Goal: Answer question/provide support: Share knowledge or assist other users

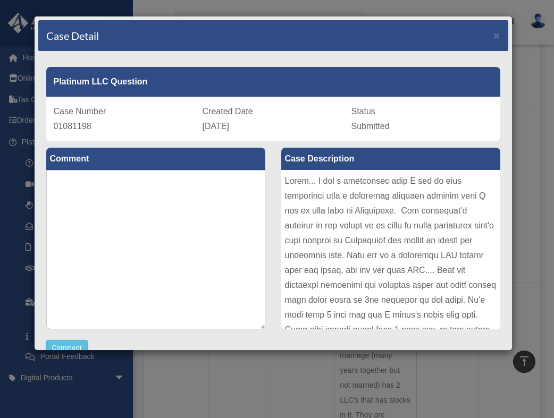
scroll to position [71, 0]
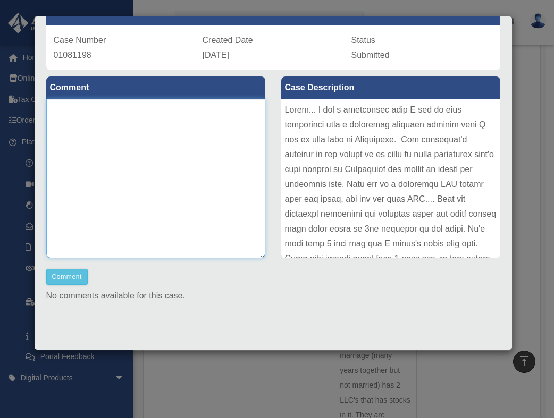
click at [212, 189] on textarea at bounding box center [155, 178] width 219 height 159
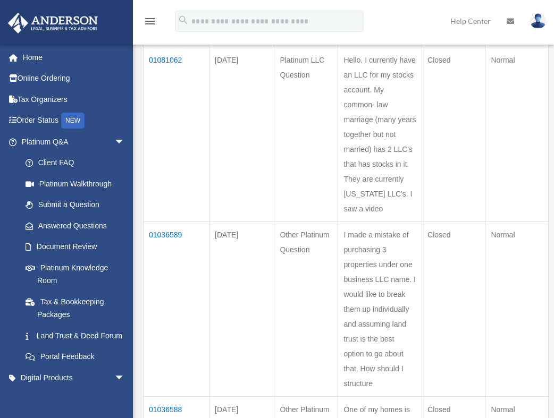
click at [480, 224] on div "Past Questions & Answers date_range Published on Last updated [DATE] [DATE] by …" at bounding box center [341, 261] width 413 height 1408
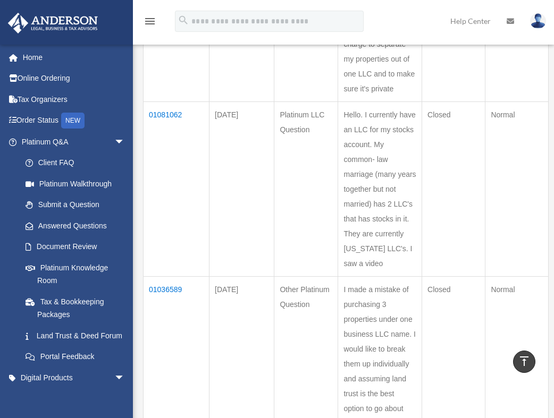
click at [302, 208] on td "Platinum LLC Question" at bounding box center [306, 188] width 64 height 175
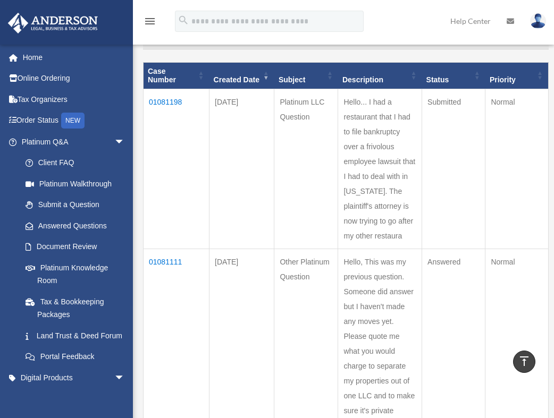
scroll to position [124, 0]
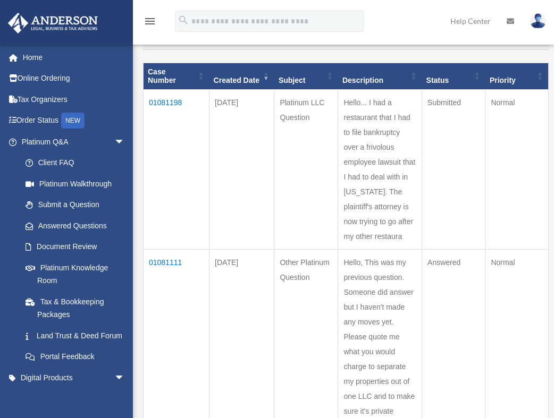
click at [164, 261] on td "01081111" at bounding box center [176, 337] width 66 height 175
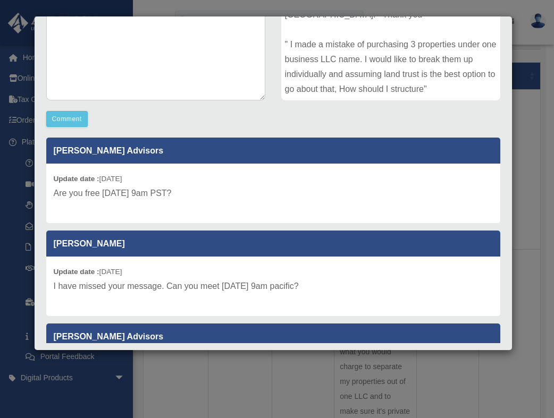
scroll to position [0, 0]
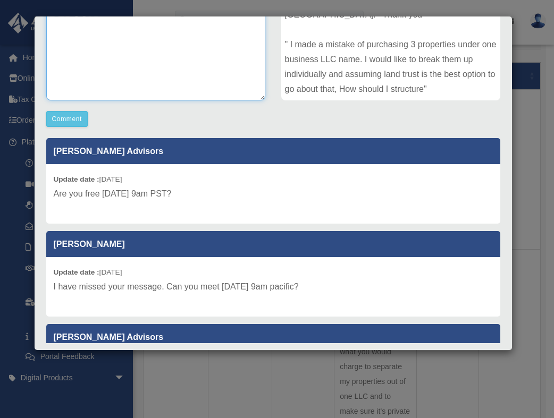
click at [100, 88] on textarea at bounding box center [155, 20] width 219 height 159
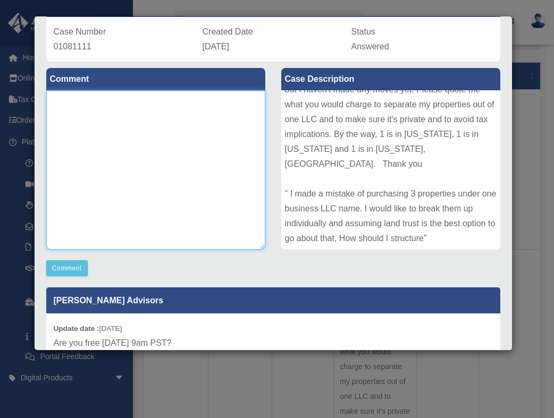
scroll to position [70, 0]
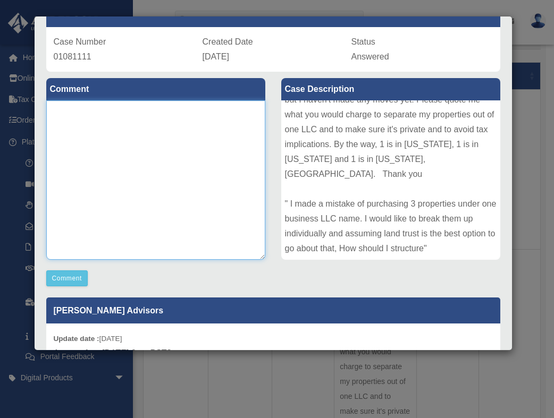
click at [109, 148] on textarea at bounding box center [155, 179] width 219 height 159
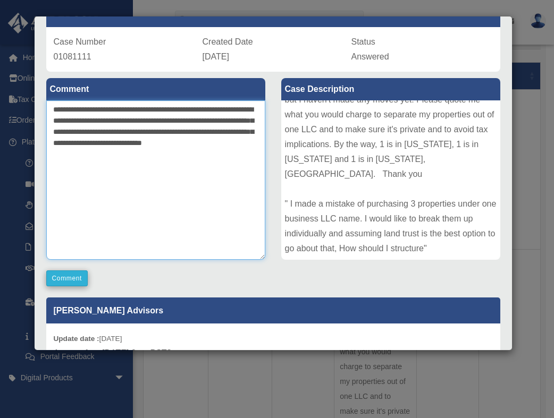
type textarea "**********"
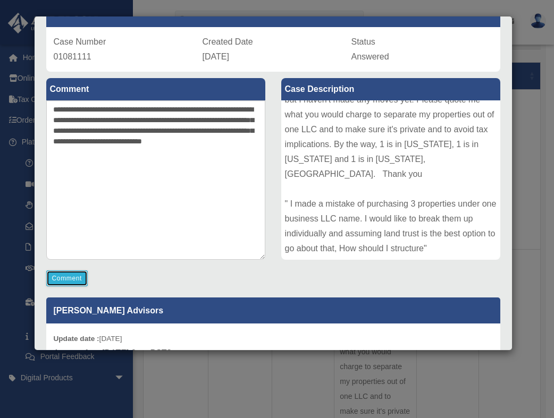
click at [73, 283] on button "Comment" at bounding box center [67, 278] width 42 height 16
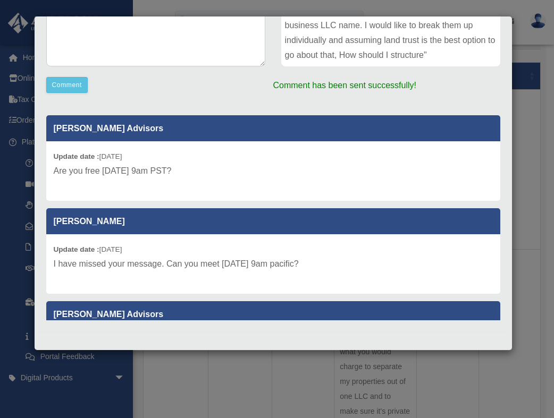
scroll to position [0, 0]
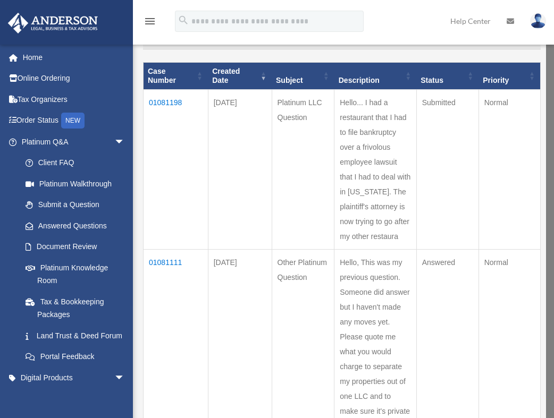
click at [172, 102] on td "01081198" at bounding box center [175, 169] width 65 height 160
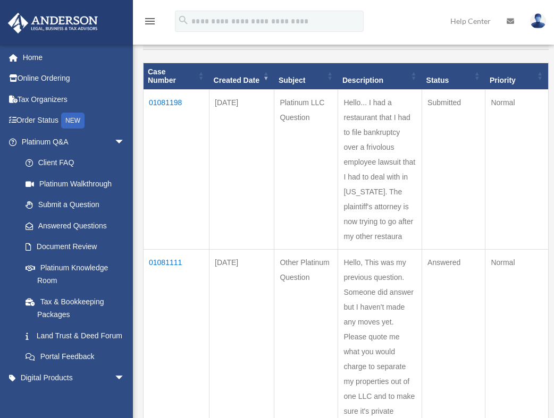
click at [163, 101] on td "01081198" at bounding box center [176, 170] width 66 height 160
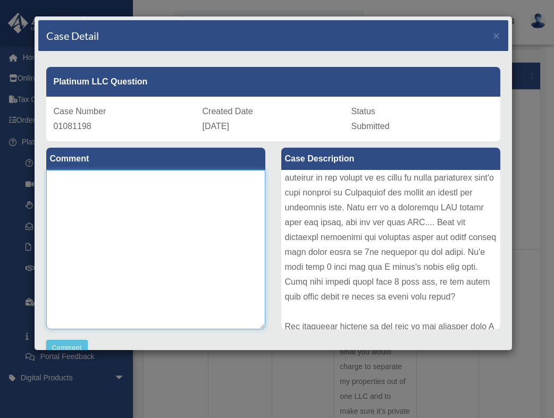
click at [186, 223] on textarea at bounding box center [155, 249] width 219 height 159
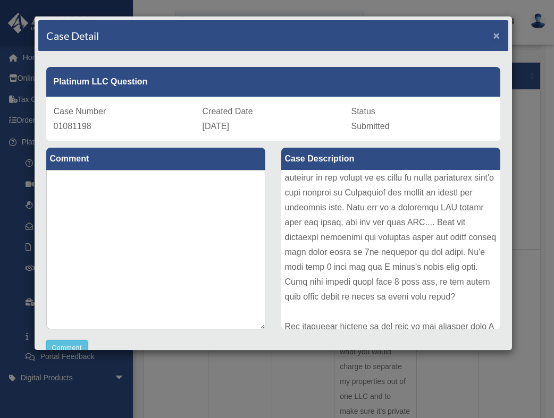
click at [493, 38] on span "×" at bounding box center [496, 35] width 7 height 12
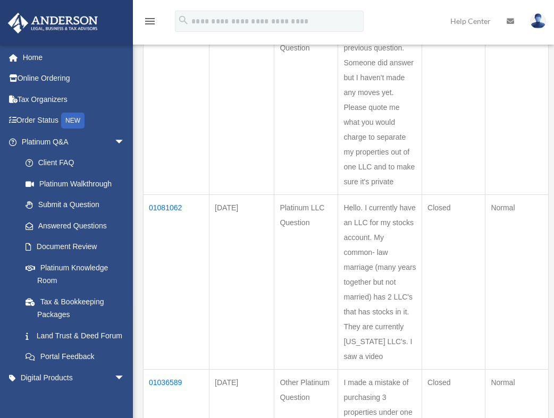
scroll to position [443, 0]
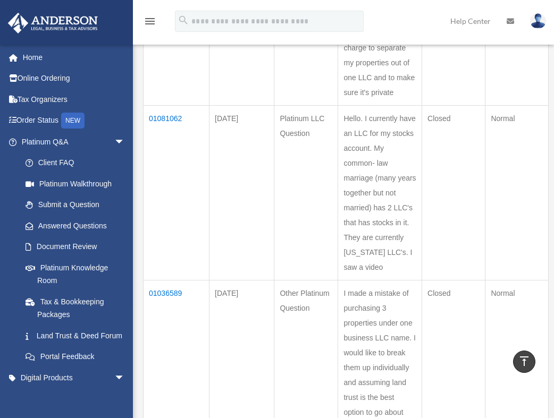
click at [174, 117] on td "01081062" at bounding box center [176, 193] width 66 height 175
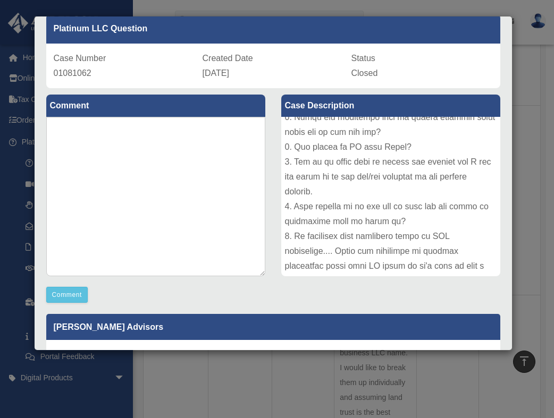
scroll to position [0, 0]
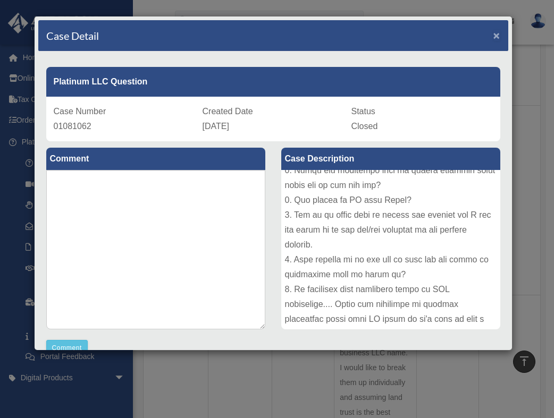
click at [493, 34] on span "×" at bounding box center [496, 35] width 7 height 12
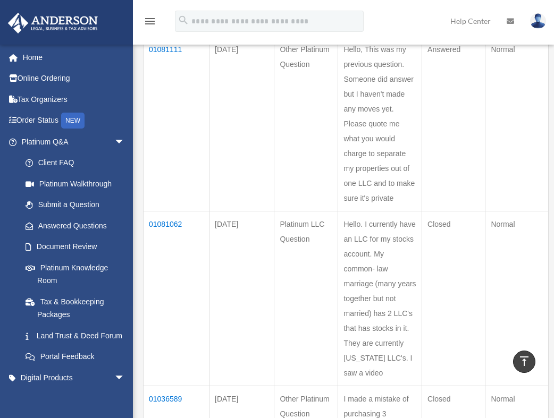
scroll to position [337, 0]
click at [164, 223] on td "01081062" at bounding box center [176, 299] width 66 height 175
